Goal: Book appointment/travel/reservation

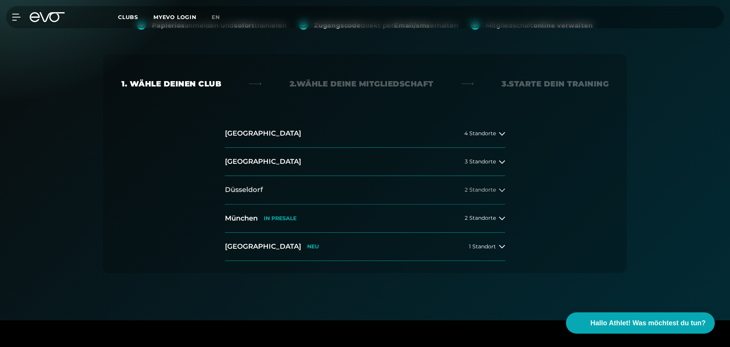
click at [501, 185] on button "Düsseldorf 2 Standorte" at bounding box center [365, 190] width 280 height 28
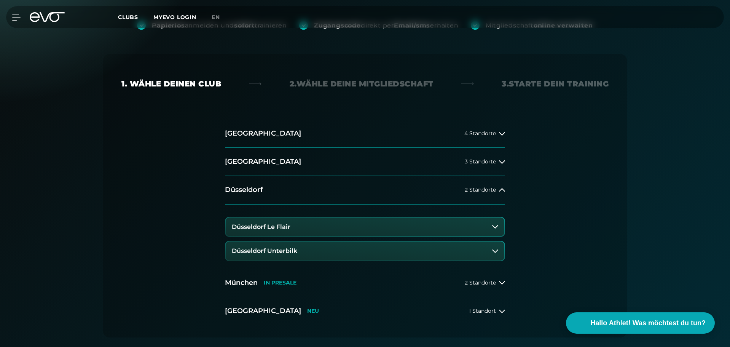
click at [495, 230] on icon at bounding box center [495, 227] width 6 height 6
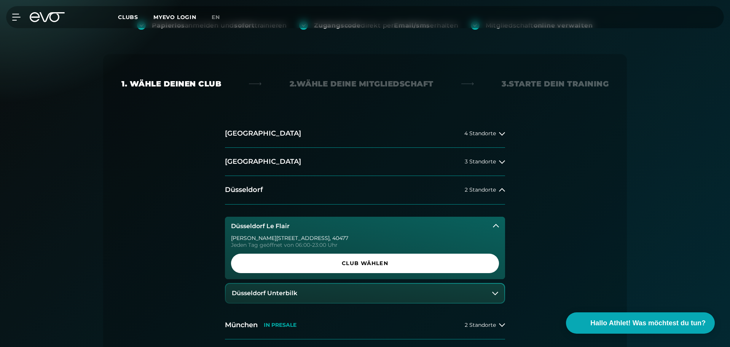
click at [384, 268] on link "Club wählen" at bounding box center [365, 263] width 268 height 19
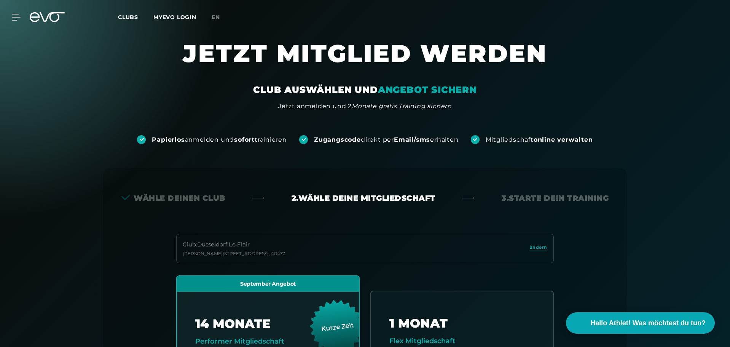
click at [38, 18] on icon at bounding box center [47, 17] width 35 height 10
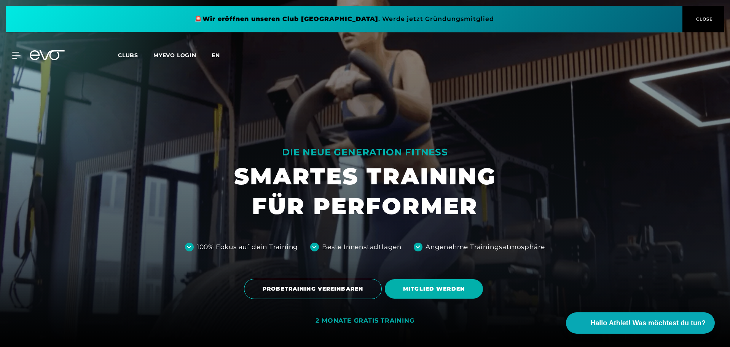
click at [213, 52] on span "en" at bounding box center [216, 55] width 8 height 7
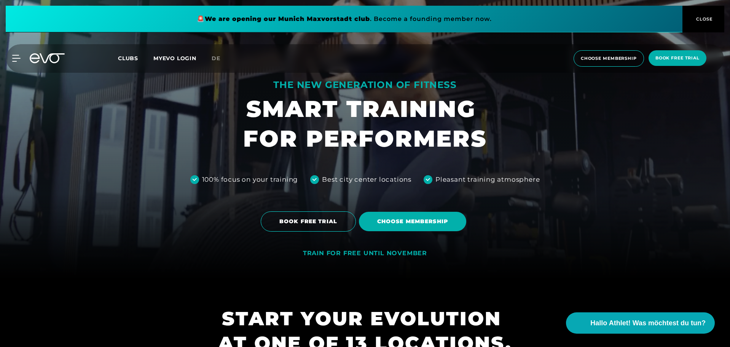
scroll to position [76, 0]
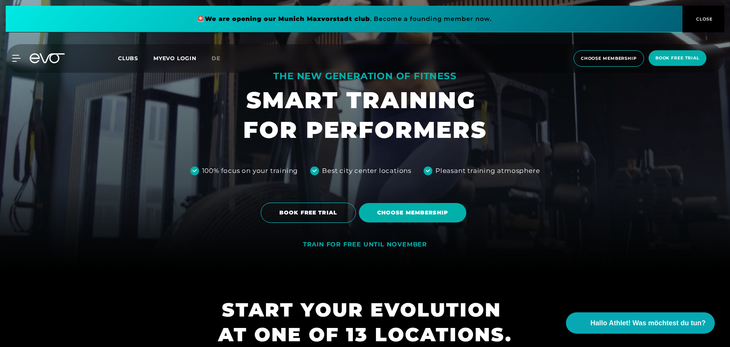
click at [355, 246] on div "TRAIN FOR FREE UNTIL NOVEMBER" at bounding box center [365, 245] width 124 height 8
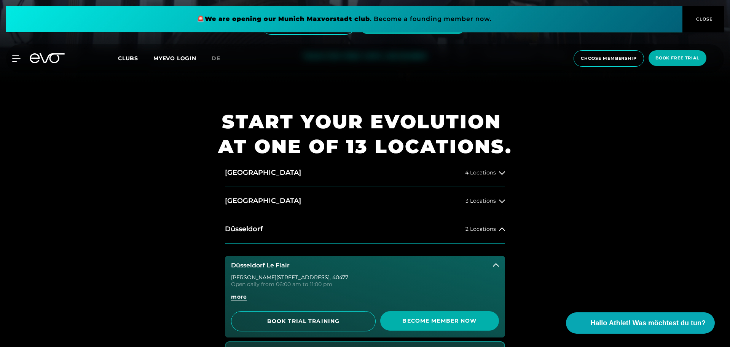
scroll to position [343, 0]
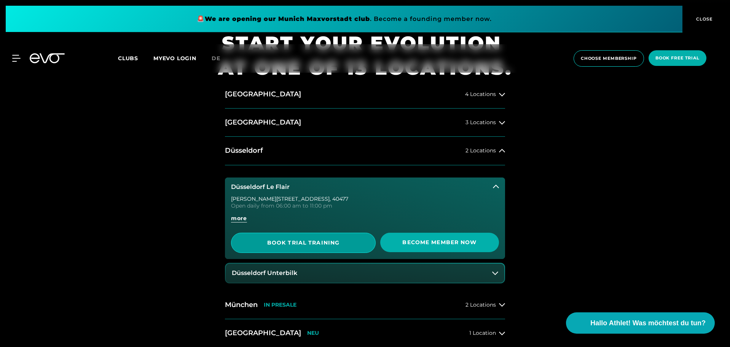
click at [331, 246] on span "BOOK TRIAL TRAINING" at bounding box center [303, 243] width 107 height 8
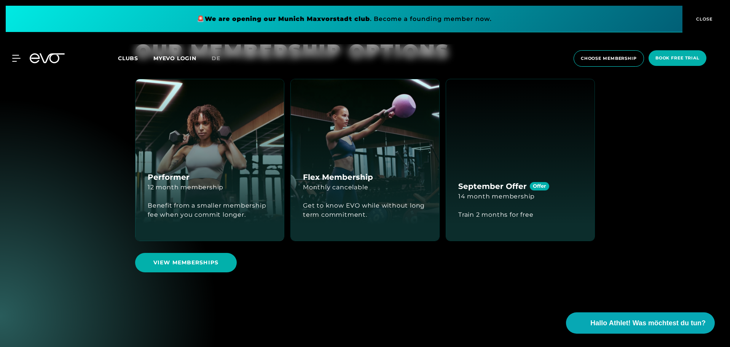
scroll to position [2095, 0]
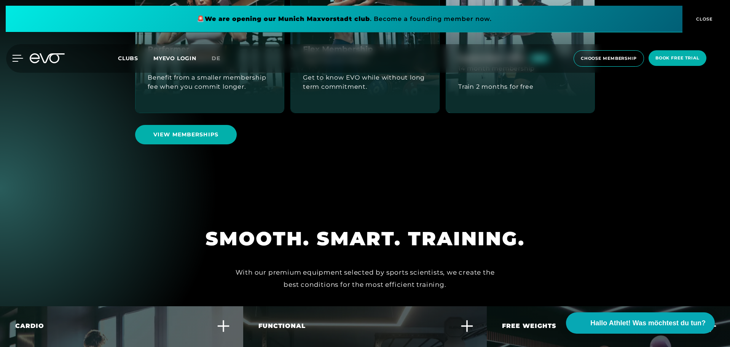
click at [16, 57] on icon at bounding box center [17, 58] width 11 height 7
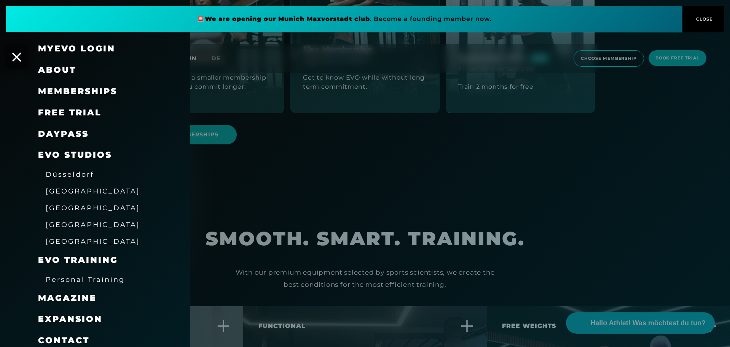
click at [70, 136] on link "DAYPASS" at bounding box center [63, 134] width 51 height 10
click at [250, 155] on div at bounding box center [365, 173] width 730 height 347
